Goal: Information Seeking & Learning: Find specific fact

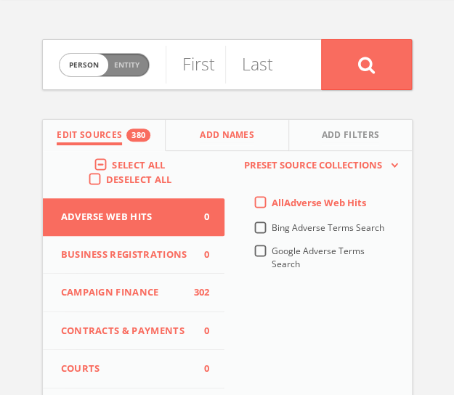
scroll to position [49, 0]
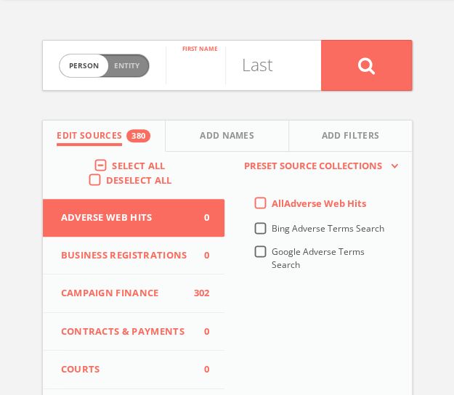
click at [178, 55] on input "text" at bounding box center [196, 66] width 60 height 38
type input "[PERSON_NAME]"
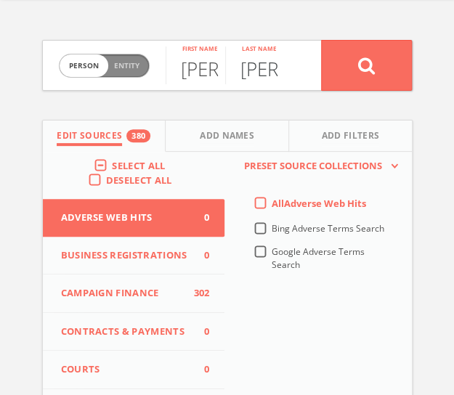
click at [321, 40] on button at bounding box center [366, 65] width 91 height 51
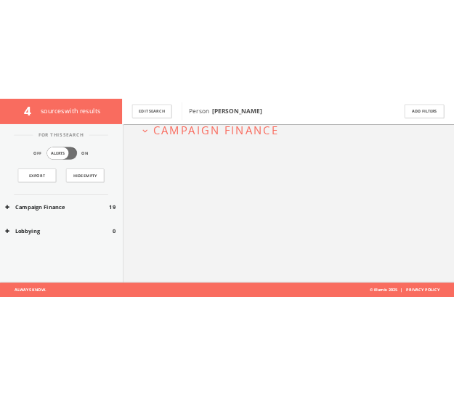
scroll to position [74, 0]
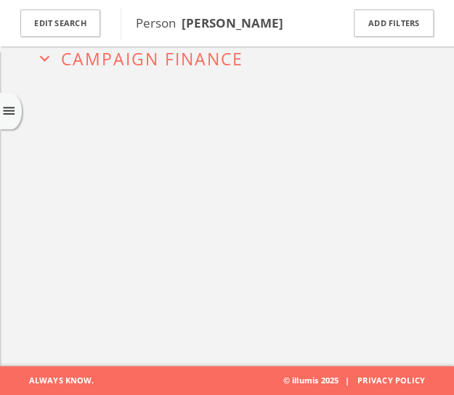
click at [79, 65] on span "Campaign Finance" at bounding box center [152, 58] width 182 height 23
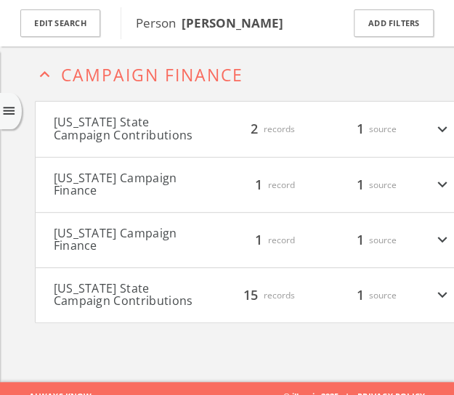
scroll to position [57, 0]
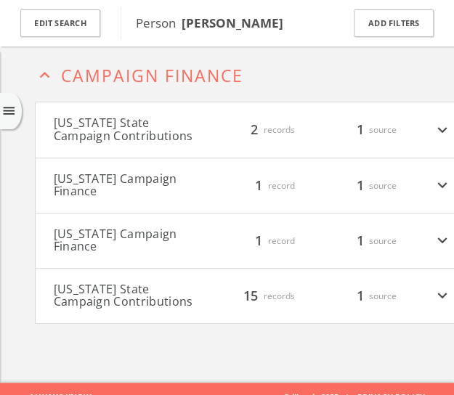
click at [140, 117] on button "[US_STATE] State Campaign Contributions" at bounding box center [127, 129] width 147 height 25
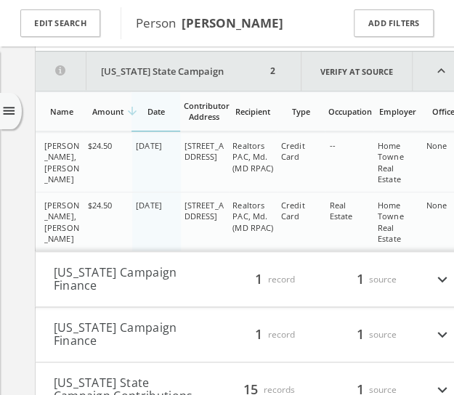
scroll to position [168, 0]
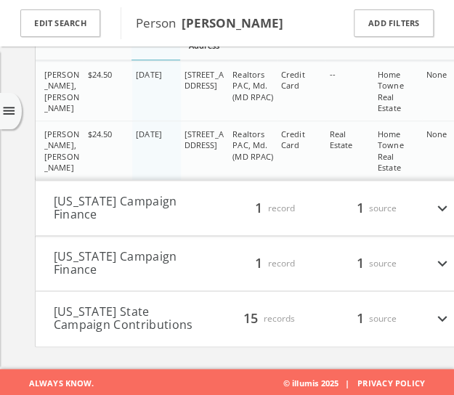
click at [89, 207] on button "[US_STATE] Campaign Finance" at bounding box center [127, 208] width 147 height 25
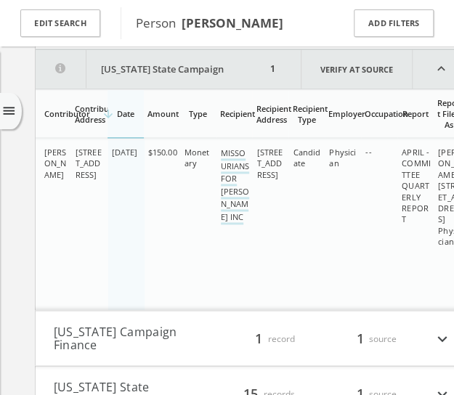
scroll to position [424, 0]
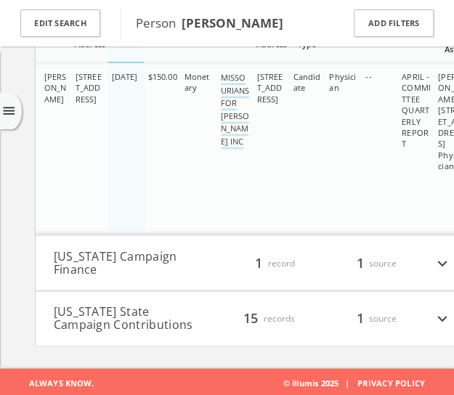
click at [72, 259] on button "[US_STATE] Campaign Finance" at bounding box center [127, 262] width 147 height 25
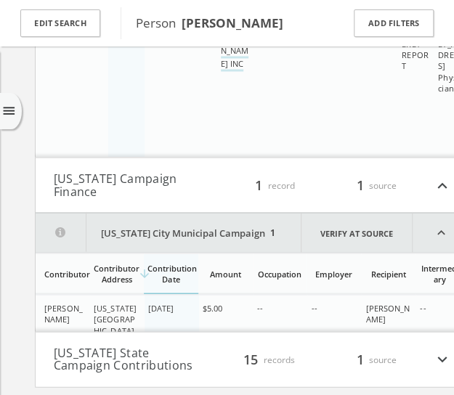
scroll to position [616, 0]
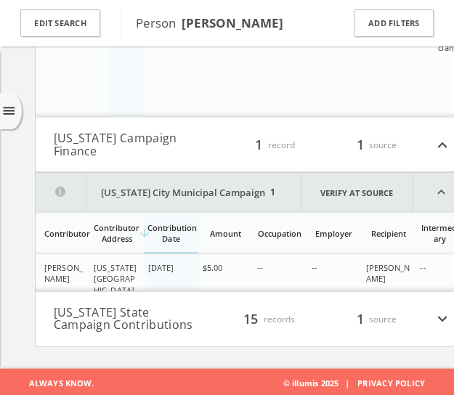
click at [106, 323] on button "[US_STATE] State Campaign Contributions" at bounding box center [127, 318] width 147 height 25
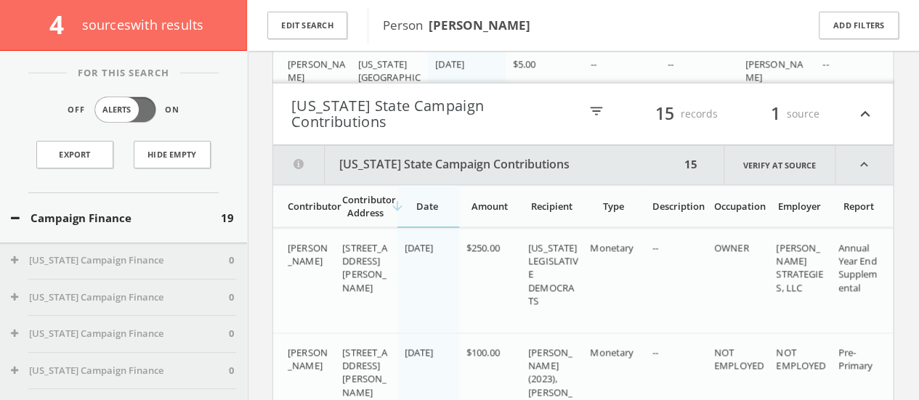
scroll to position [861, 0]
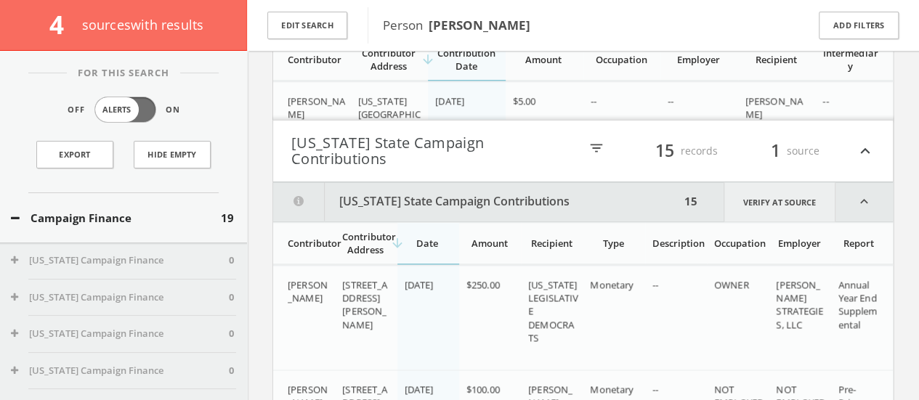
click at [464, 185] on link "Verify at source" at bounding box center [780, 201] width 112 height 39
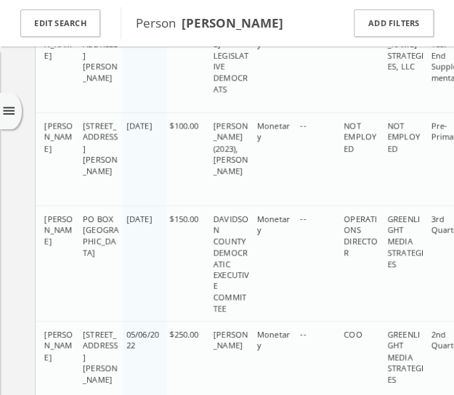
scroll to position [859, 0]
